Goal: Transaction & Acquisition: Download file/media

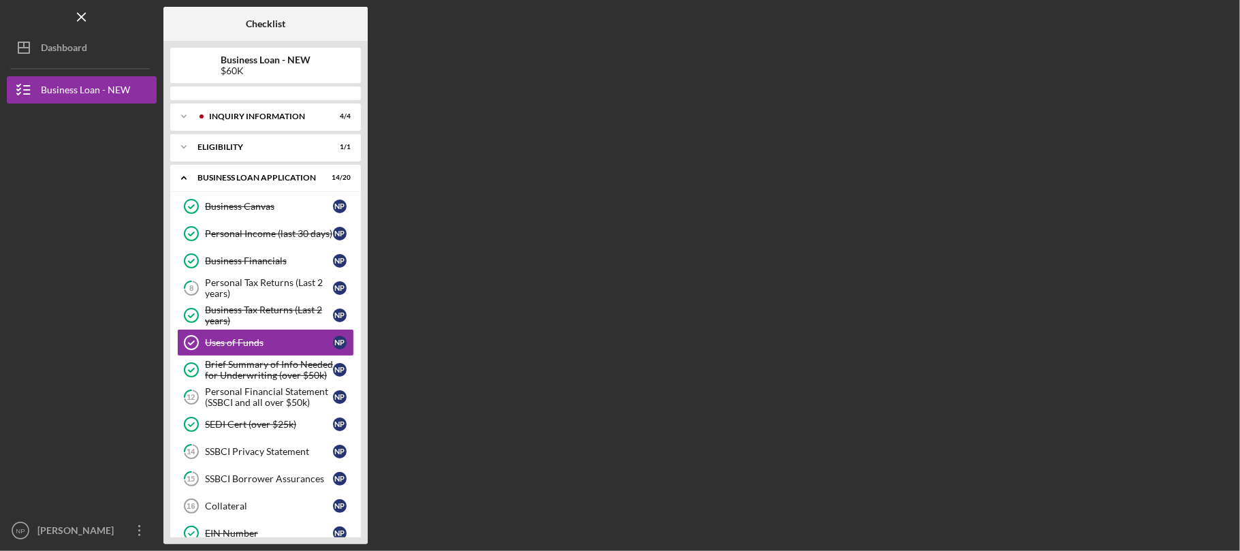
scroll to position [25, 0]
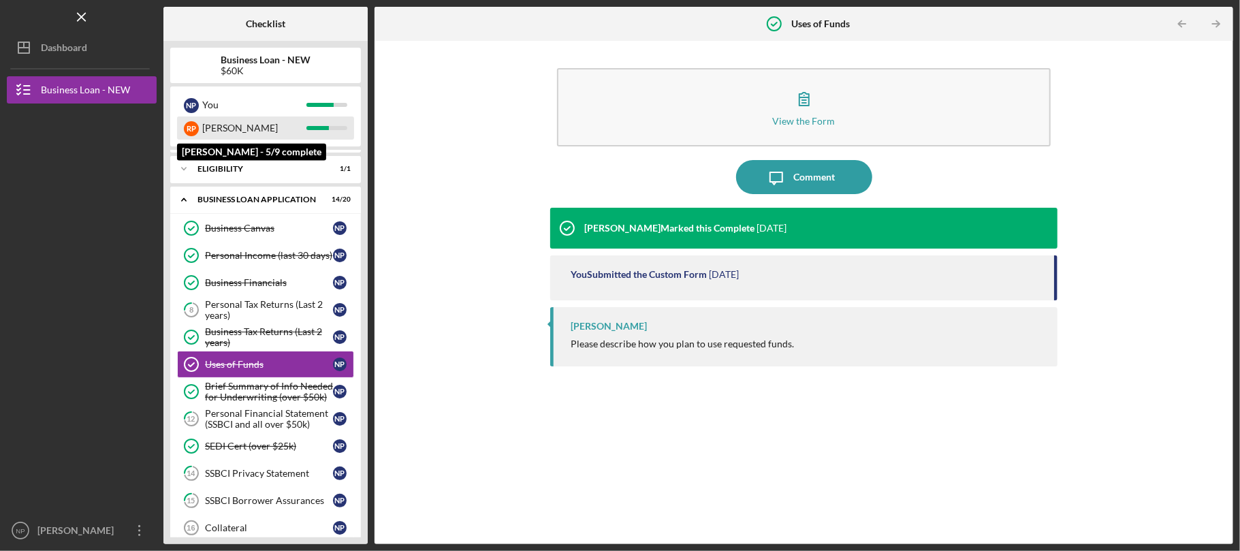
click at [295, 131] on div "[PERSON_NAME]" at bounding box center [254, 127] width 104 height 23
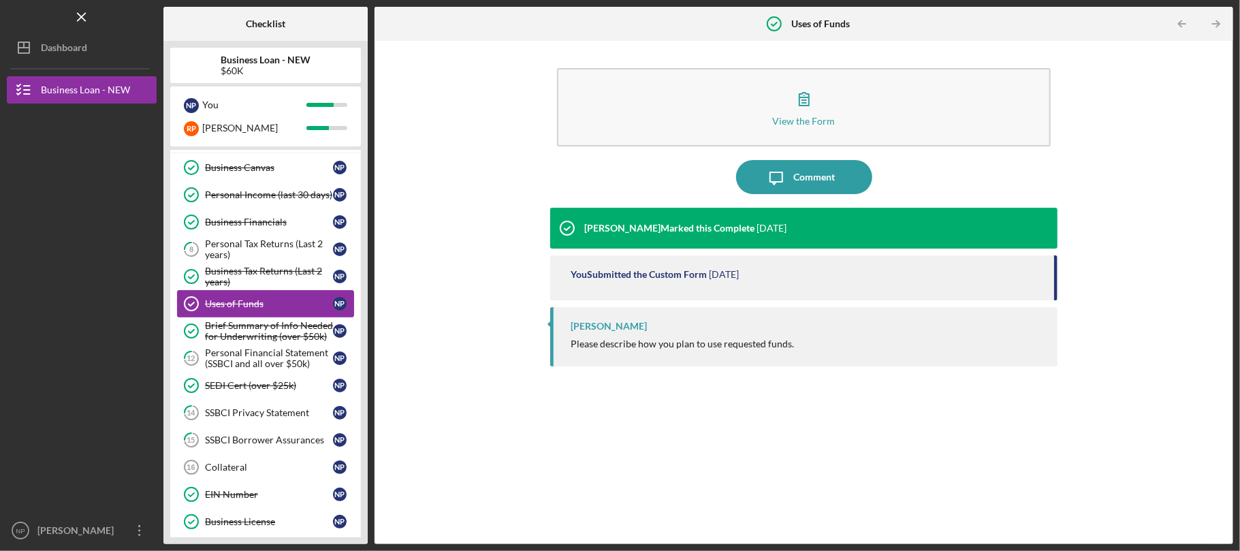
scroll to position [115, 0]
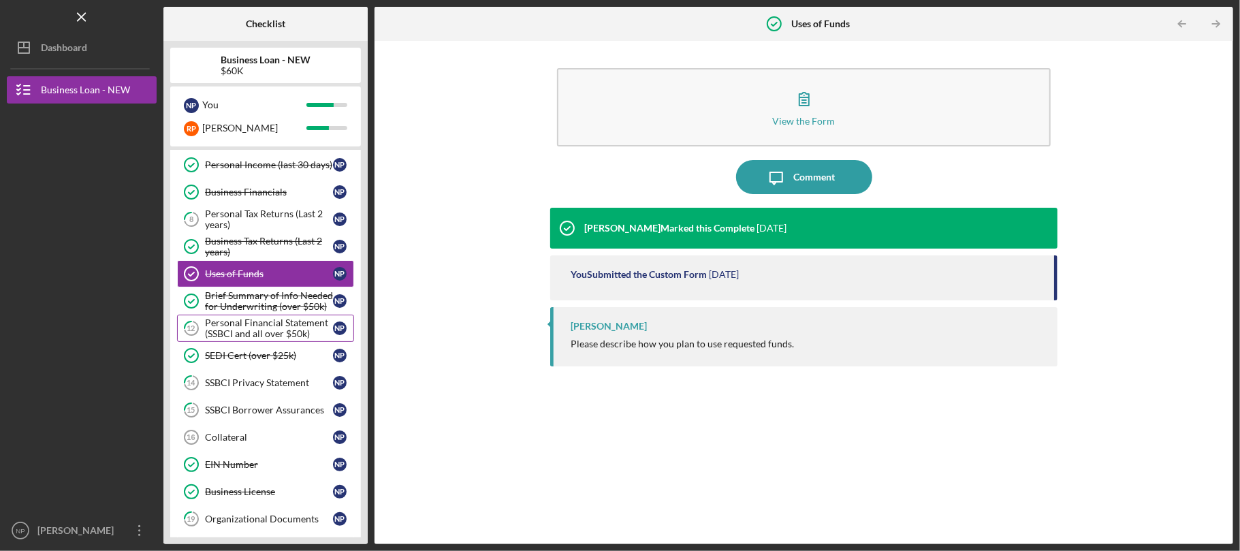
click at [268, 325] on div "Personal Financial Statement (SSBCI and all over $50k)" at bounding box center [269, 328] width 128 height 22
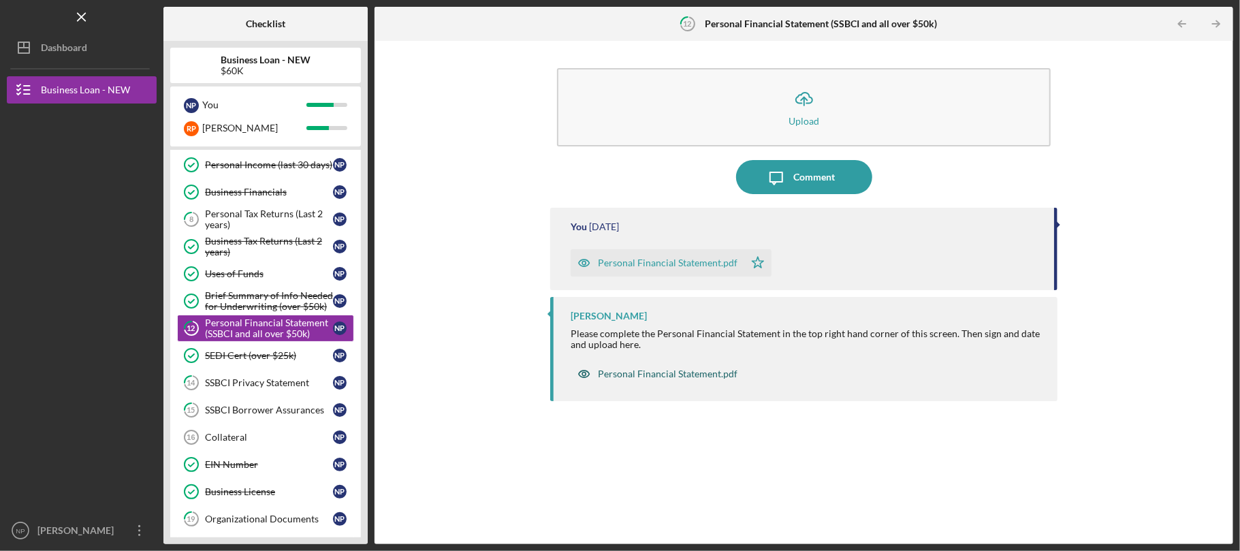
click at [657, 375] on div "Personal Financial Statement.pdf" at bounding box center [668, 373] width 140 height 11
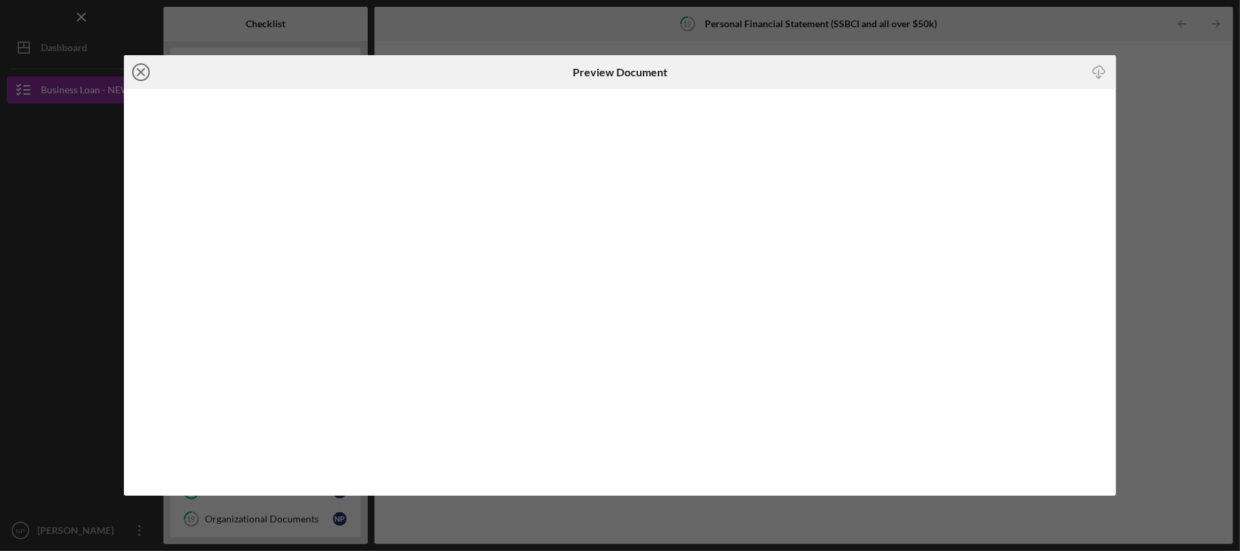
click at [129, 64] on icon "Icon/Close" at bounding box center [141, 72] width 34 height 34
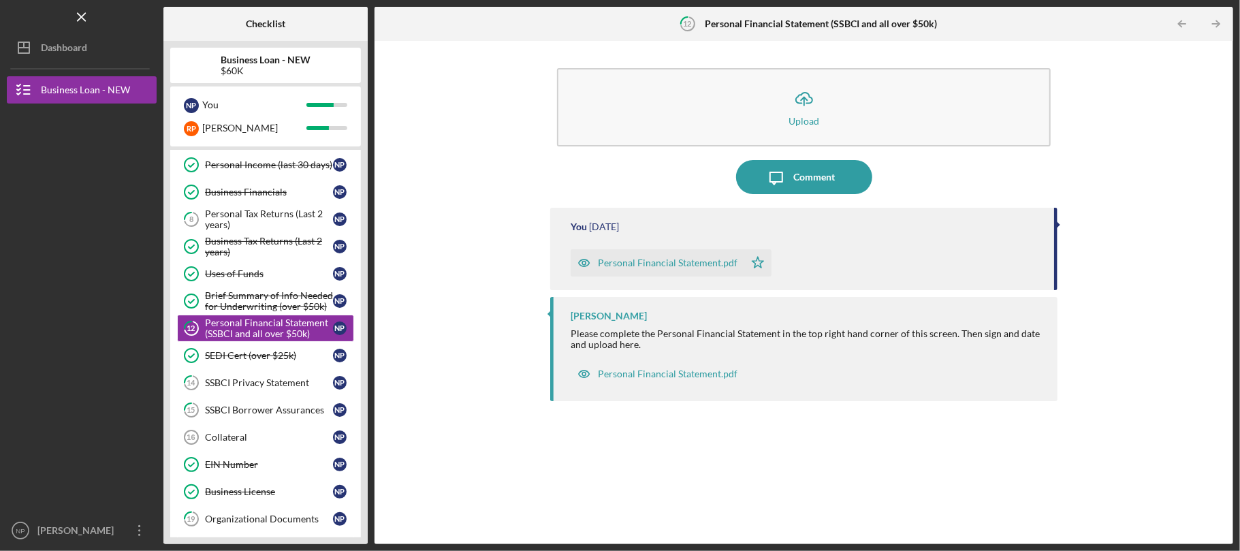
click at [654, 263] on div "Personal Financial Statement.pdf" at bounding box center [668, 262] width 140 height 11
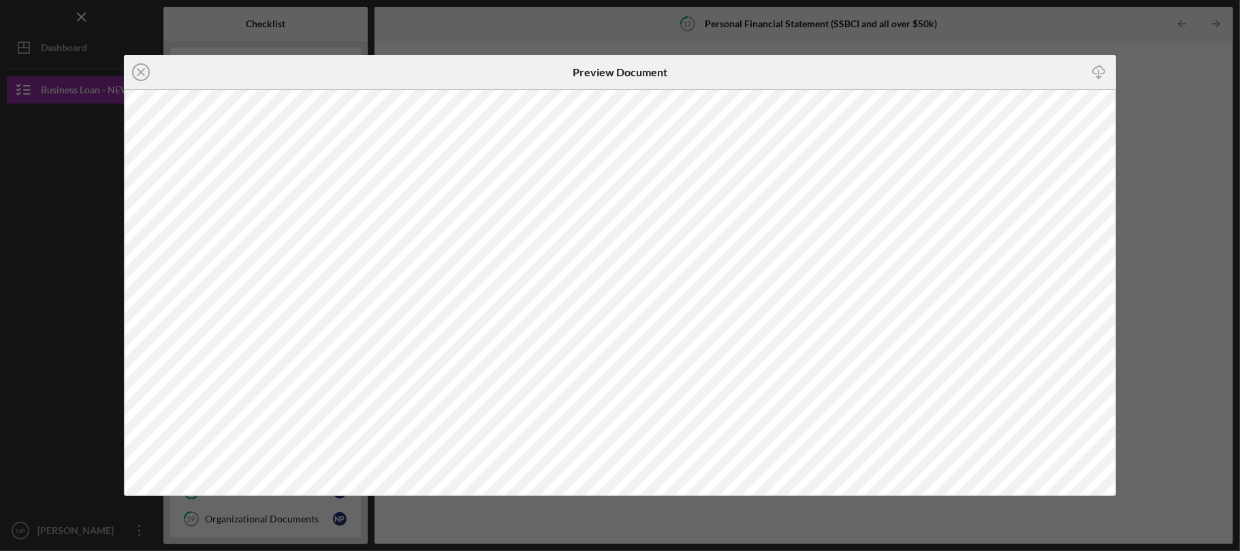
click at [814, 82] on div "Icon/Download" at bounding box center [950, 72] width 331 height 34
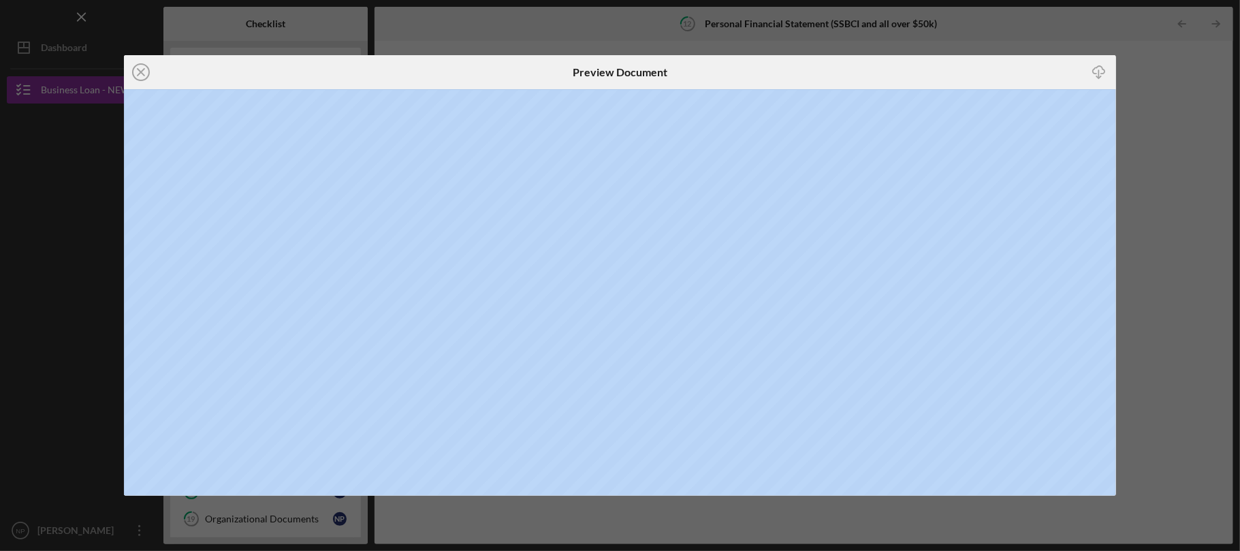
click at [814, 82] on div "Icon/Download" at bounding box center [950, 72] width 331 height 34
click at [824, 76] on div "Icon/Download" at bounding box center [950, 72] width 331 height 34
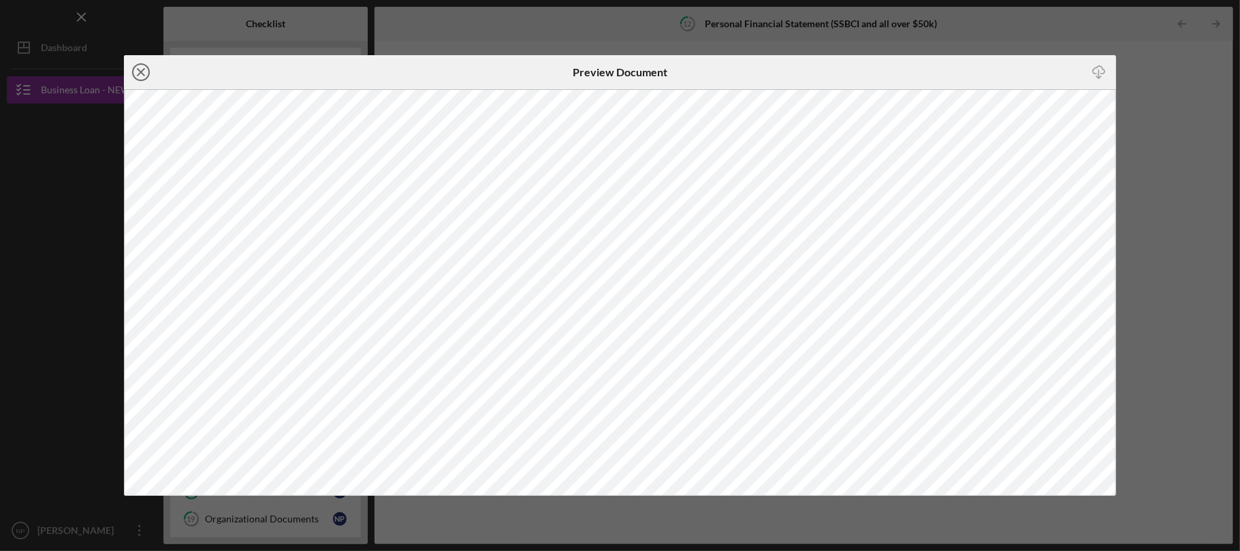
click at [148, 74] on icon "Icon/Close" at bounding box center [141, 72] width 34 height 34
